Goal: Share content

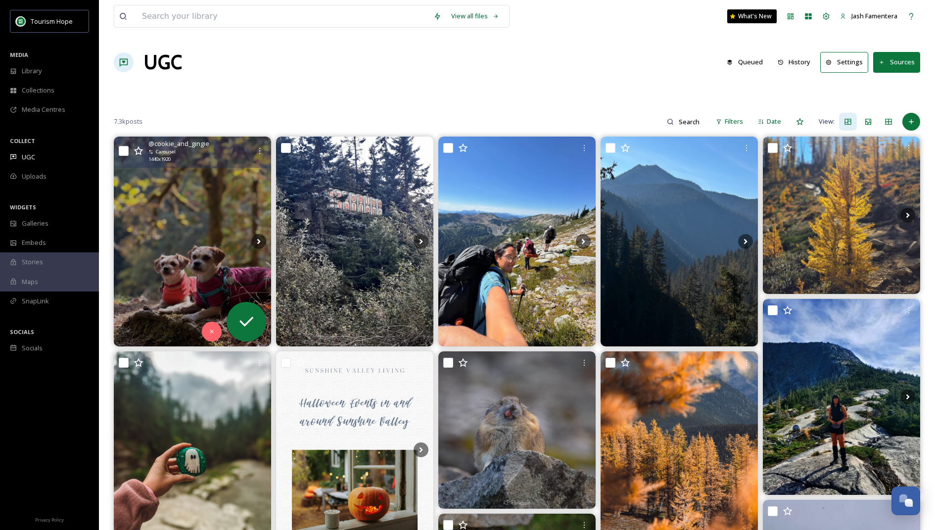
click at [234, 232] on img at bounding box center [192, 242] width 157 height 210
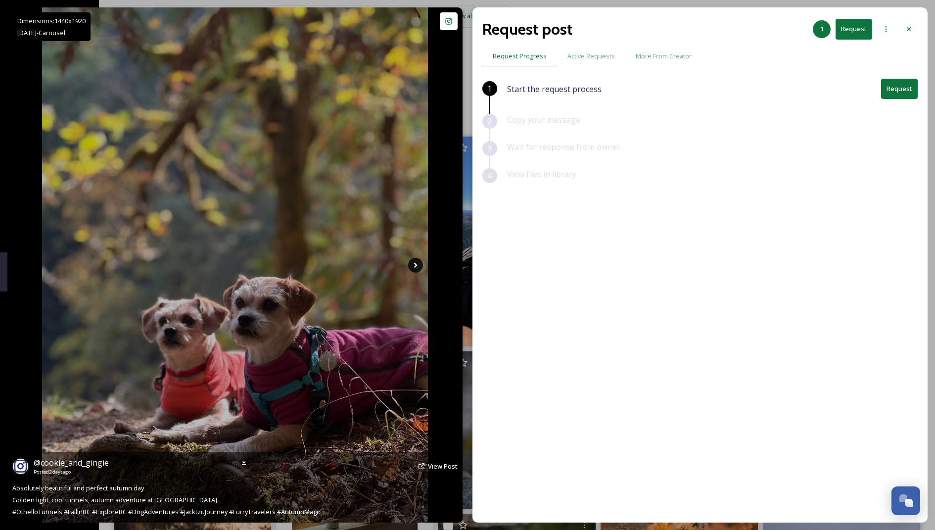
click at [409, 267] on icon at bounding box center [415, 265] width 15 height 15
click at [412, 266] on icon at bounding box center [415, 265] width 15 height 15
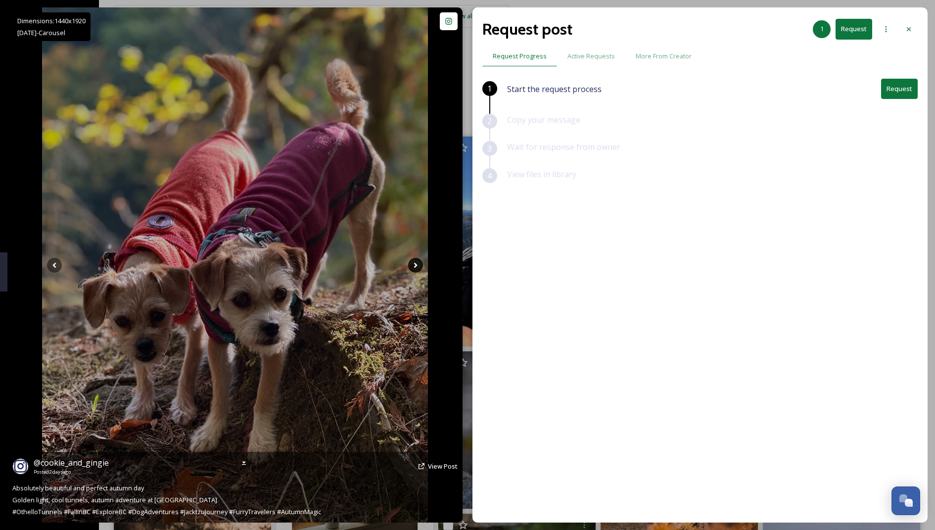
click at [412, 266] on icon at bounding box center [415, 265] width 15 height 15
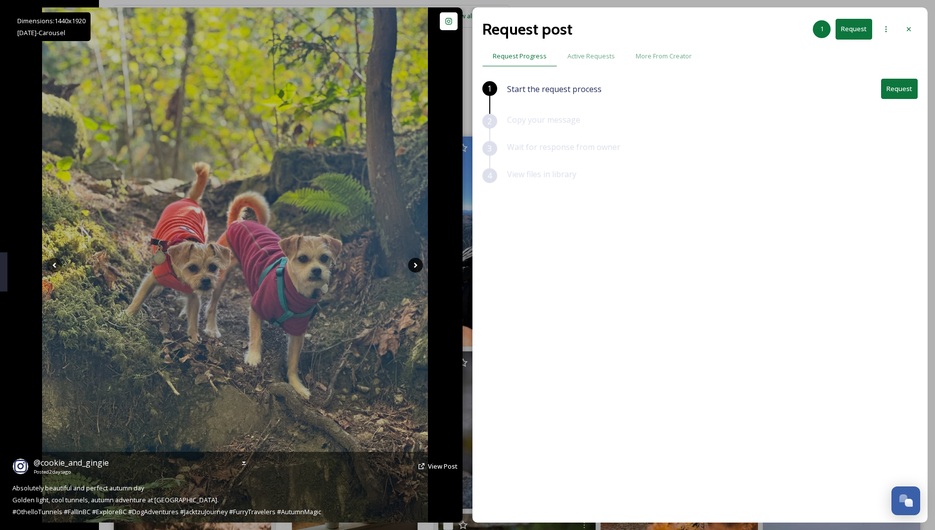
click at [412, 266] on icon at bounding box center [415, 265] width 15 height 15
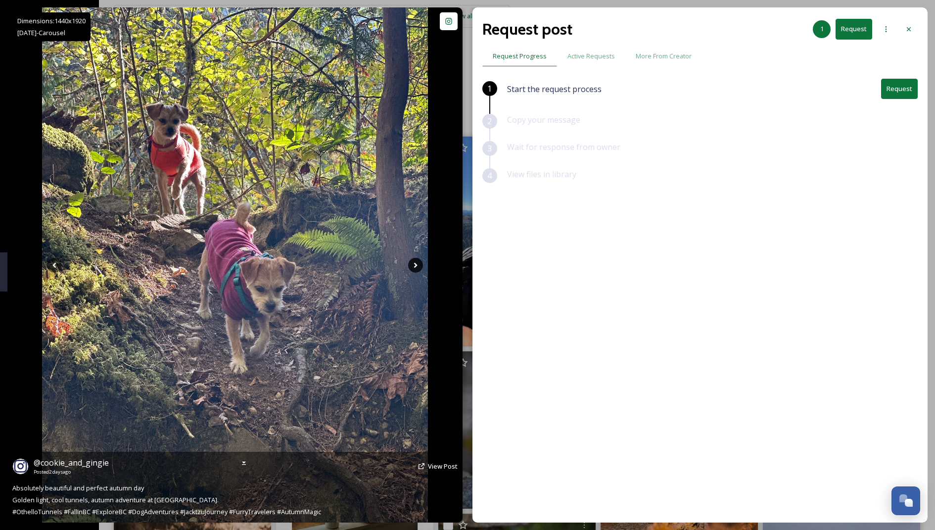
click at [412, 266] on icon at bounding box center [415, 265] width 15 height 15
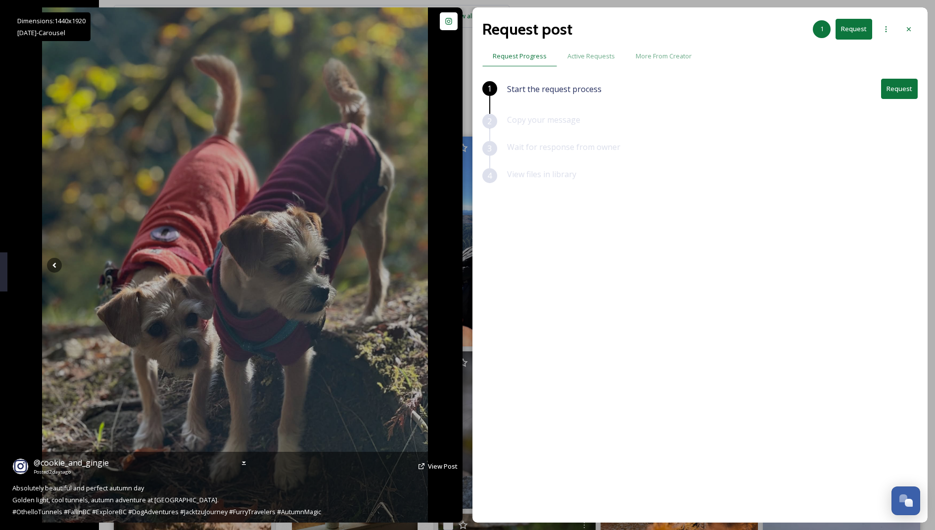
click at [412, 266] on icon at bounding box center [415, 265] width 15 height 15
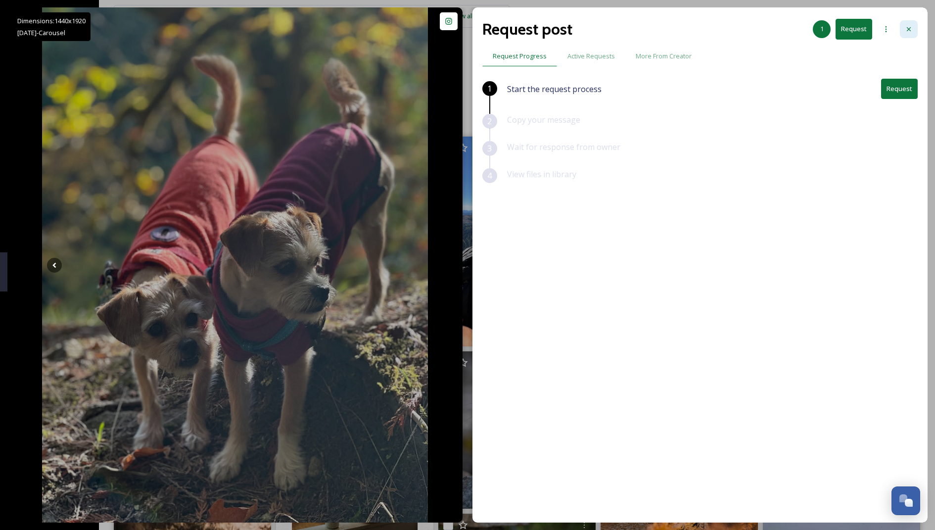
click at [913, 28] on div at bounding box center [909, 29] width 18 height 18
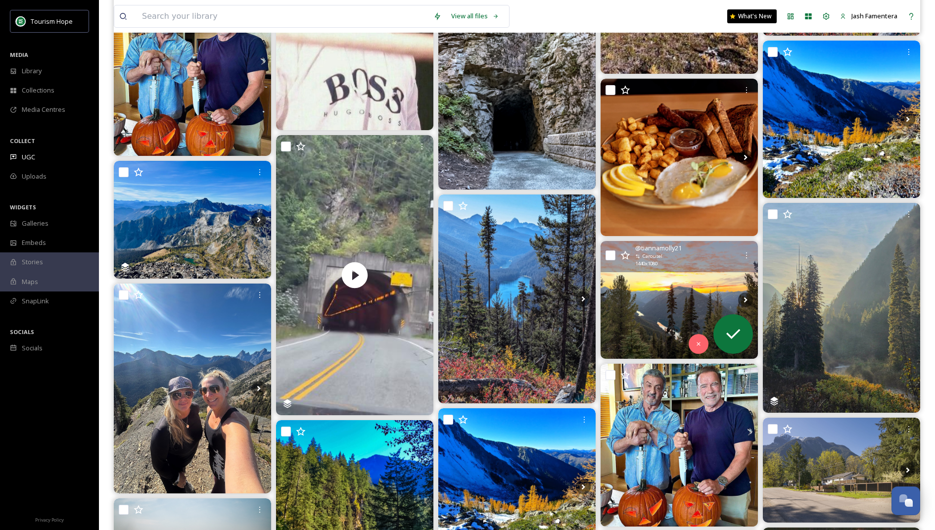
scroll to position [2270, 0]
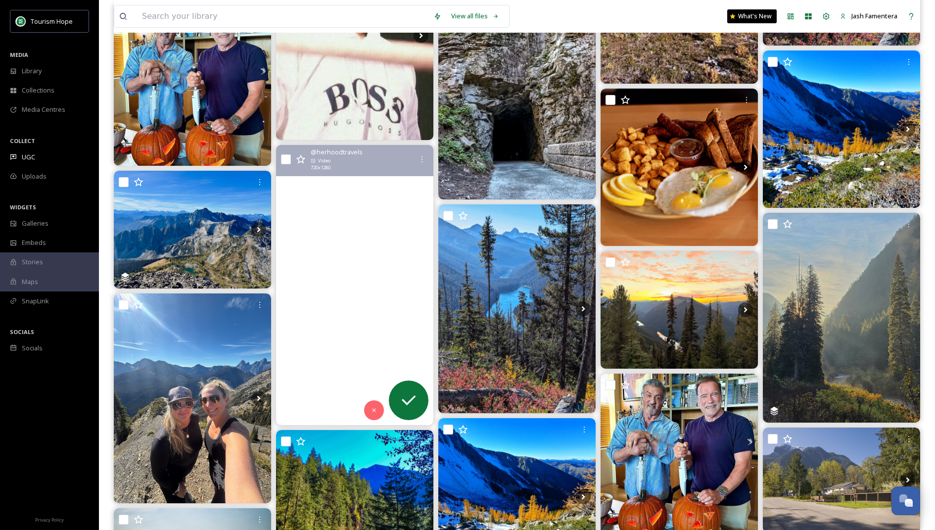
click at [365, 328] on video "Train or tunnel — the soul rides on the beat.\aBollywood in BC.\a#ChaiyyaChaiyy…" at bounding box center [354, 284] width 157 height 279
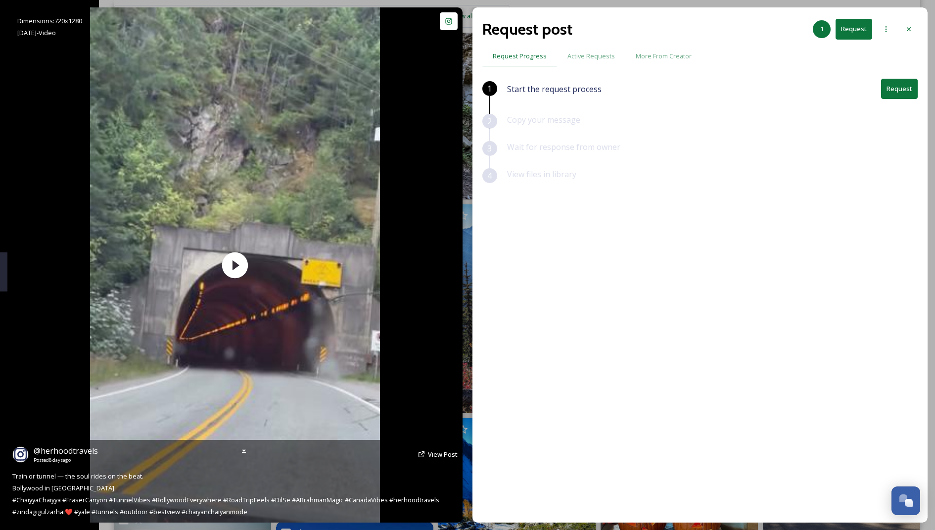
click at [423, 454] on icon at bounding box center [421, 454] width 8 height 8
click at [436, 454] on span "View Post" at bounding box center [443, 454] width 30 height 9
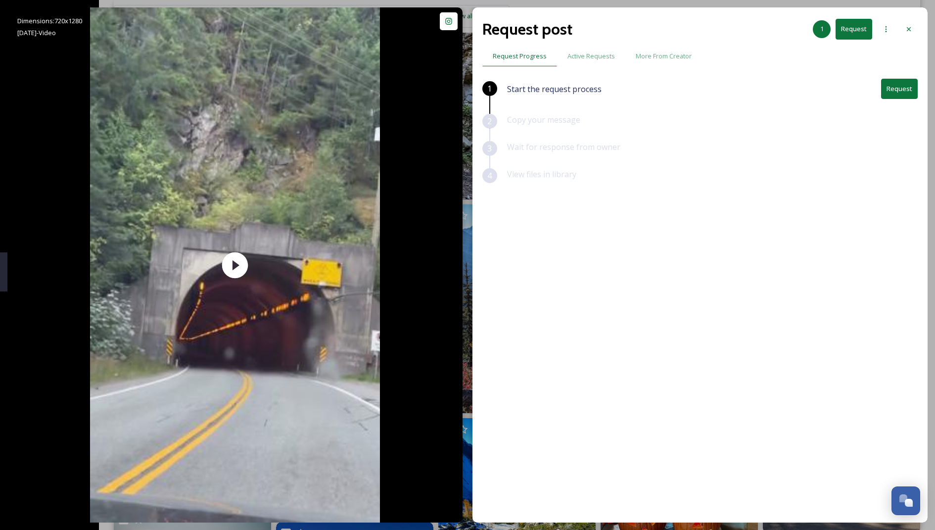
click at [893, 84] on button "Request" at bounding box center [899, 89] width 37 height 20
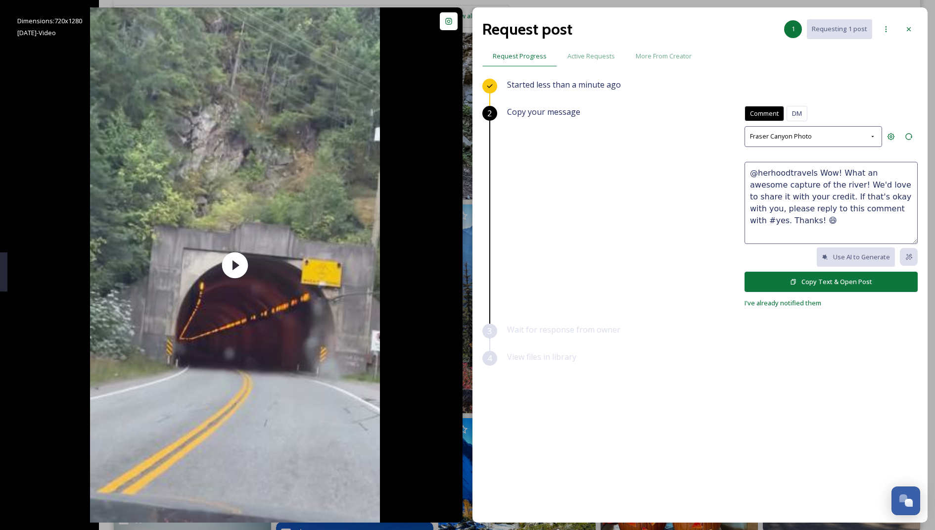
click at [796, 206] on textarea "@herhoodtravels Wow! What an awesome capture of the river! We'd love to share i…" at bounding box center [830, 203] width 173 height 82
drag, startPoint x: 816, startPoint y: 171, endPoint x: 820, endPoint y: 181, distance: 10.7
click at [820, 181] on textarea "@herhoodtravels Wow! What an awesome capture of the river! We'd love to share i…" at bounding box center [830, 203] width 173 height 82
type textarea "@herhoodtravels Love this! We'd love to share it with your credit. If that's ok…"
click at [805, 281] on button "Copy Text & Open Post" at bounding box center [830, 282] width 173 height 20
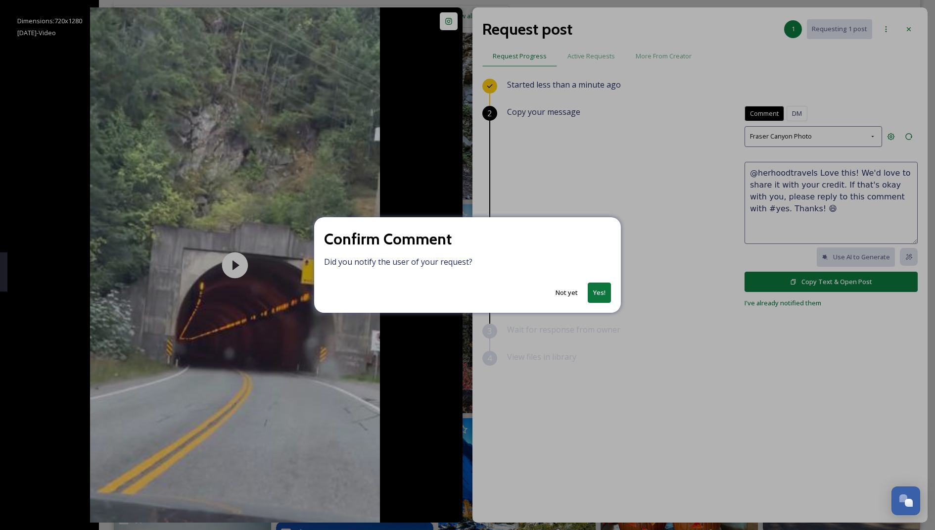
click at [588, 292] on button "Yes!" at bounding box center [599, 292] width 23 height 20
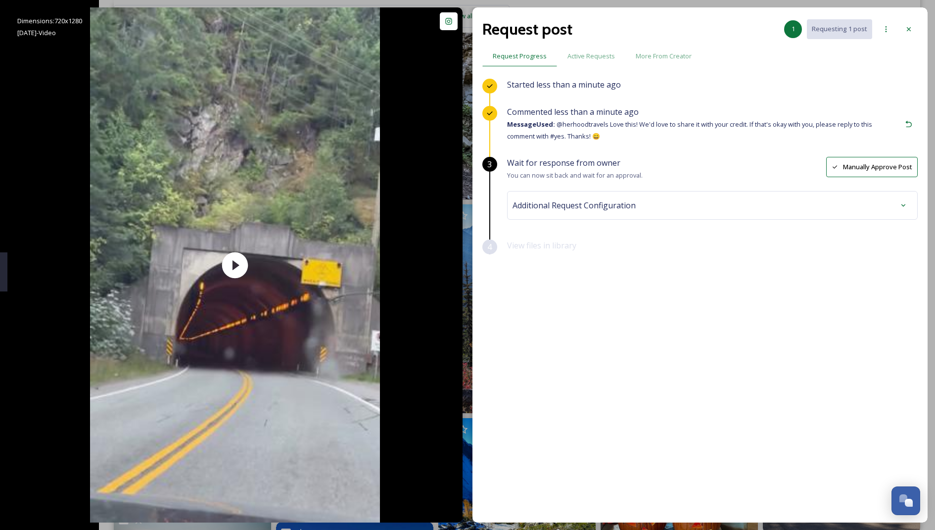
click at [782, 211] on div "Additional Request Configuration" at bounding box center [712, 205] width 400 height 18
click at [605, 284] on div "No tags" at bounding box center [712, 284] width 395 height 23
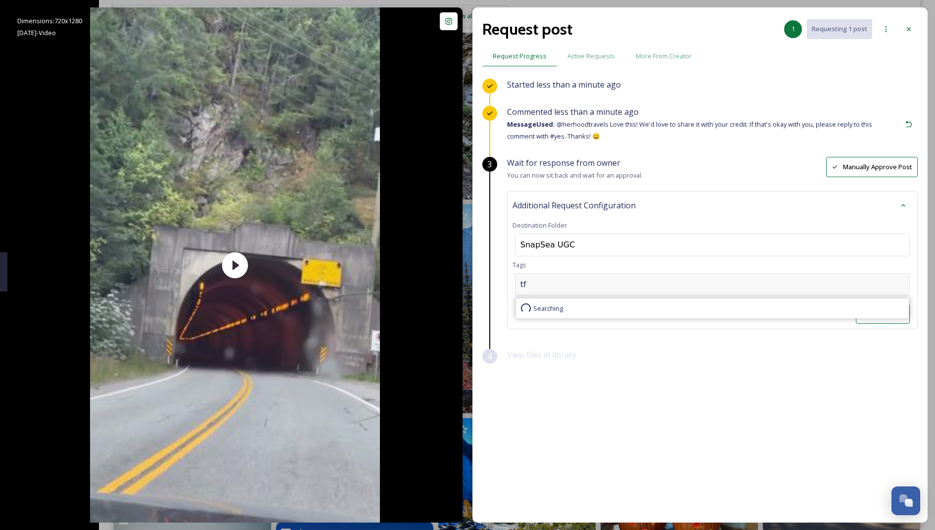
type input "tfc"
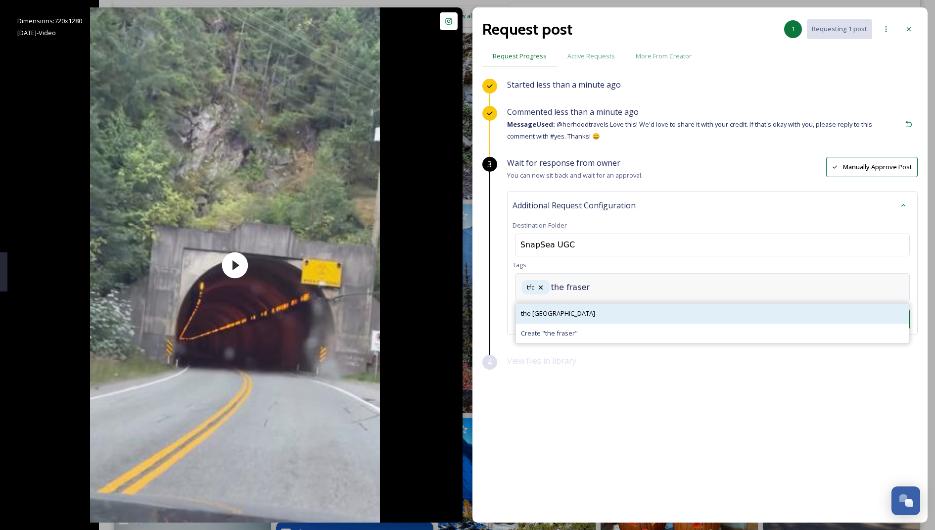
type input "the fraser"
click at [606, 316] on div "the [GEOGRAPHIC_DATA]" at bounding box center [712, 313] width 393 height 19
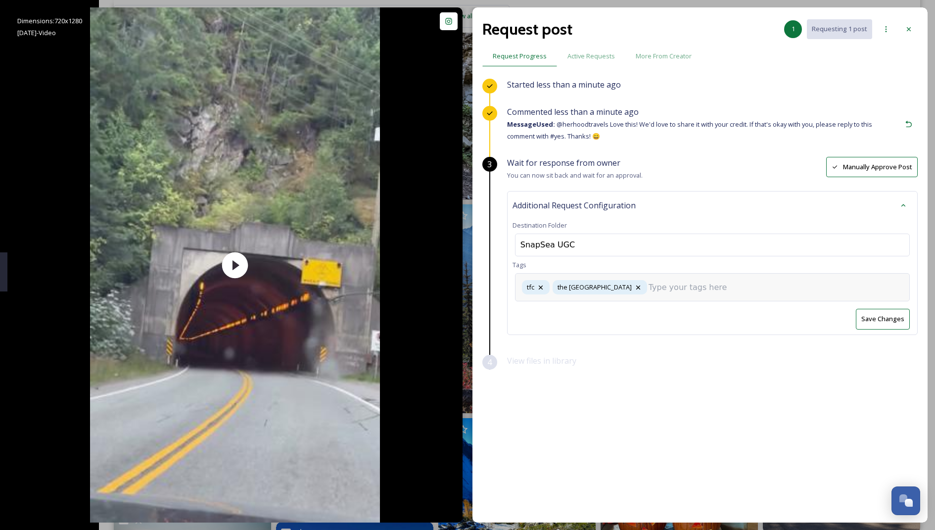
click at [662, 286] on input at bounding box center [697, 287] width 99 height 12
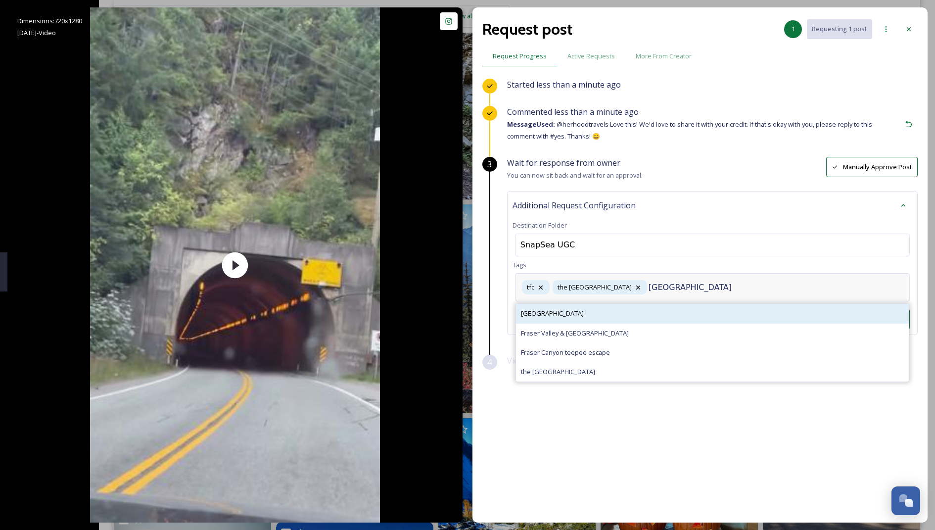
type input "[GEOGRAPHIC_DATA]"
click at [600, 304] on div "[GEOGRAPHIC_DATA]" at bounding box center [712, 313] width 393 height 19
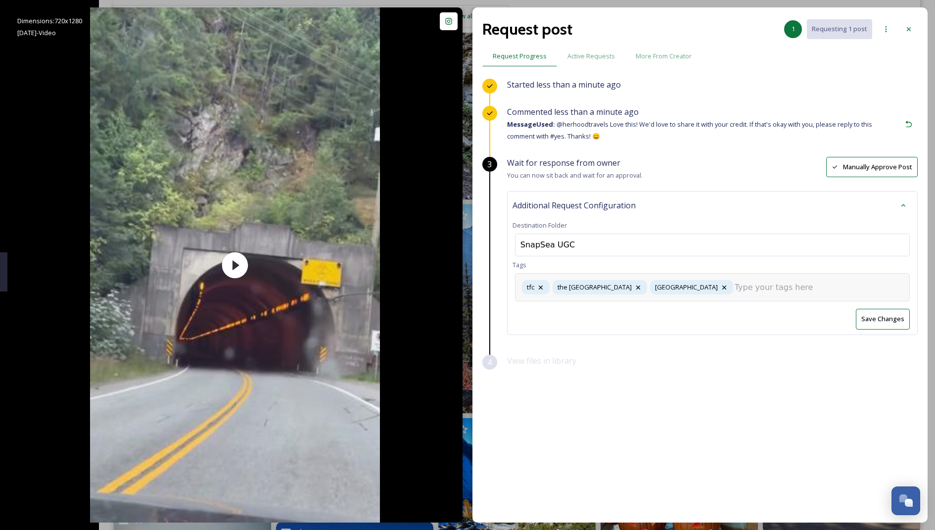
click at [721, 297] on div "tfc the [GEOGRAPHIC_DATA]" at bounding box center [712, 287] width 395 height 28
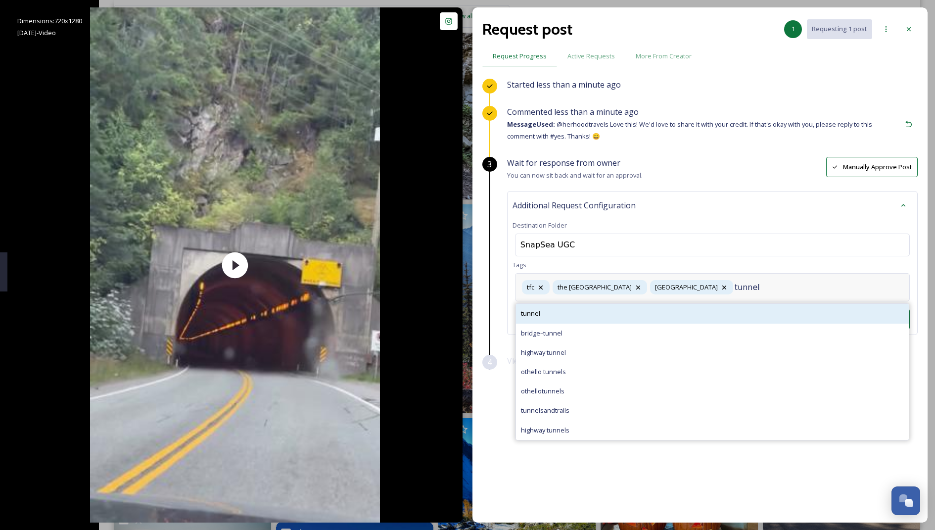
type input "tunnel"
click at [638, 305] on div "tunnel" at bounding box center [712, 313] width 393 height 19
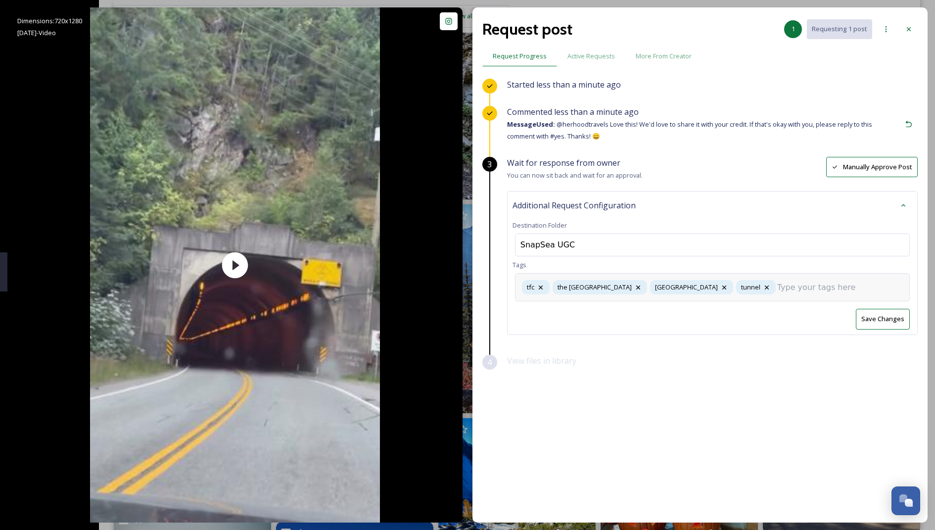
click at [777, 282] on input at bounding box center [826, 287] width 99 height 12
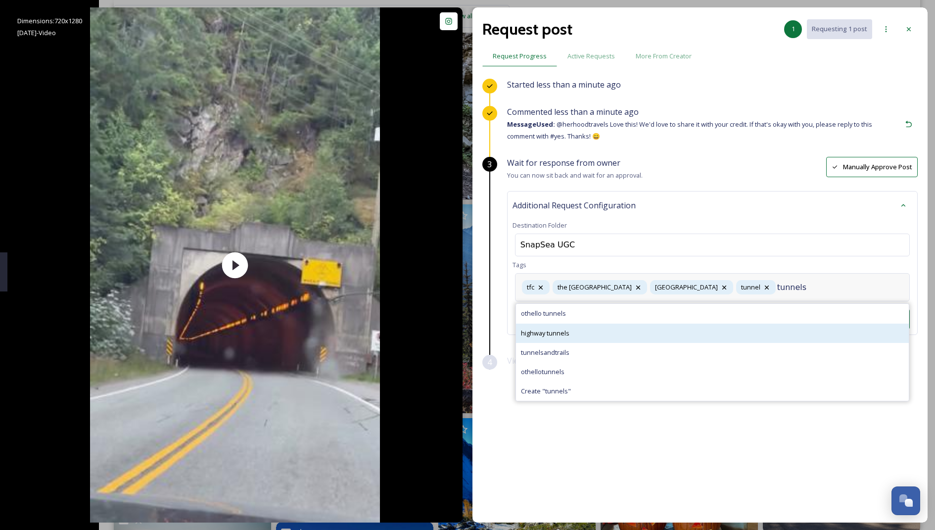
type input "tunnels"
click at [655, 329] on div "highway tunnels" at bounding box center [712, 332] width 393 height 19
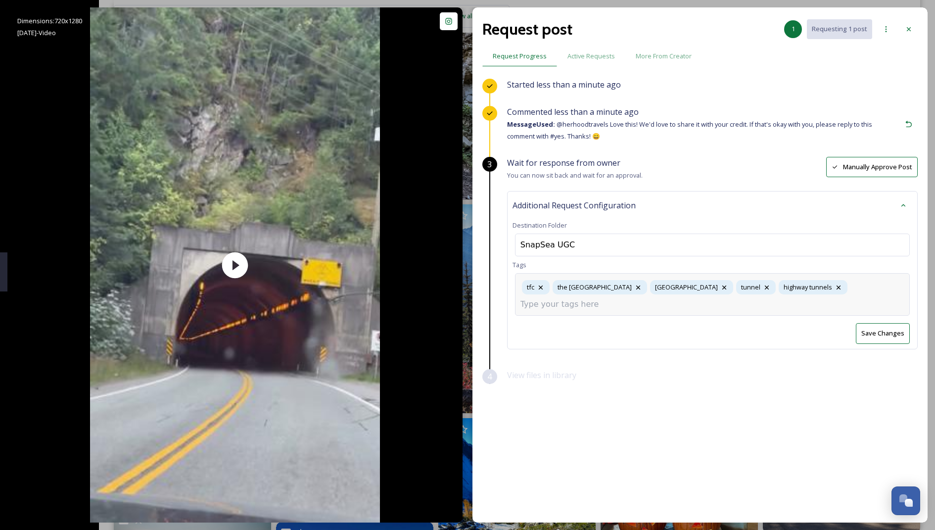
click at [903, 323] on button "Save Changes" at bounding box center [883, 333] width 54 height 20
click at [916, 27] on div at bounding box center [909, 29] width 18 height 18
